Goal: Obtain resource: Download file/media

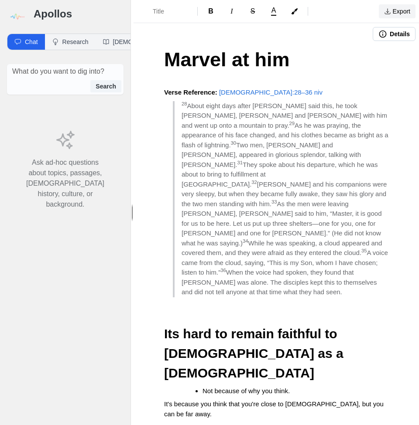
click at [396, 14] on button "Export" at bounding box center [397, 11] width 37 height 14
click at [354, 61] on link "EBook" at bounding box center [373, 62] width 83 height 16
click at [194, 62] on span "Marvel at him" at bounding box center [227, 59] width 126 height 22
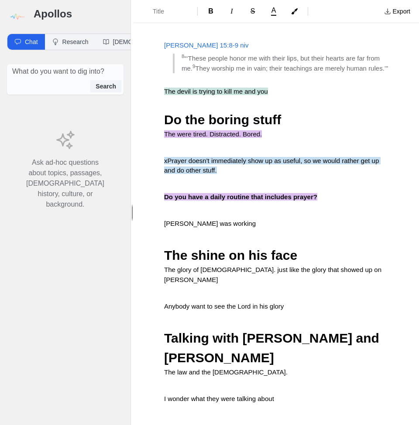
scroll to position [394, 0]
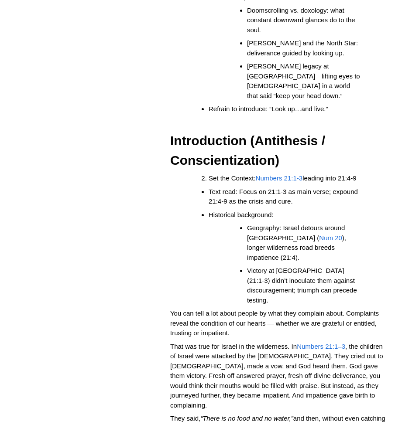
scroll to position [161, 0]
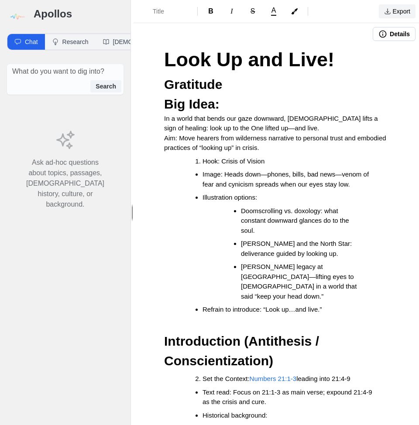
click at [394, 10] on button "Export" at bounding box center [397, 11] width 37 height 14
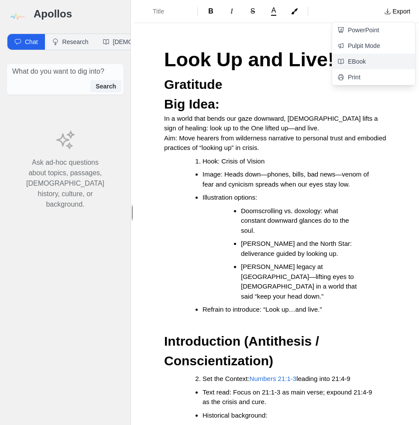
click at [365, 58] on link "EBook" at bounding box center [373, 62] width 83 height 16
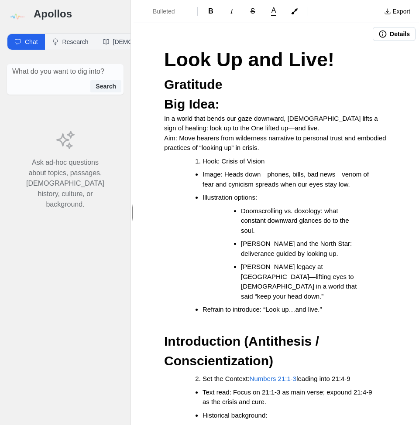
click at [242, 248] on span "[PERSON_NAME] and the North Star: deliverance guided by looking up." at bounding box center [297, 248] width 113 height 17
